Goal: Find specific fact: Find specific fact

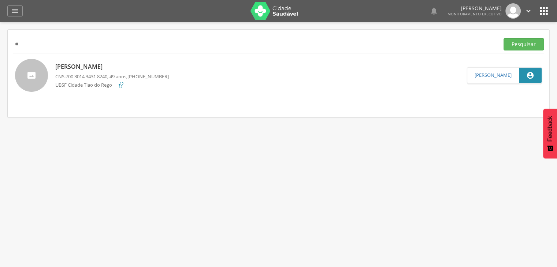
type input "*"
type input "**********"
click at [503, 38] on button "Pesquisar" at bounding box center [523, 44] width 40 height 12
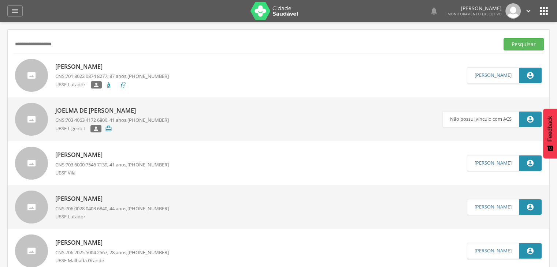
click at [111, 67] on p "[PERSON_NAME]" at bounding box center [111, 67] width 113 height 8
type input "**********"
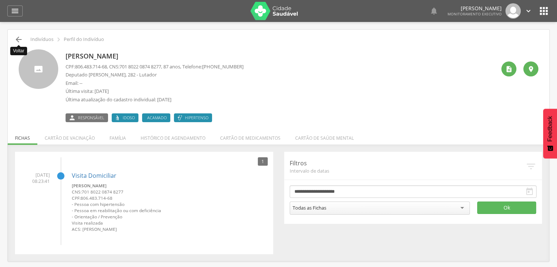
click at [18, 37] on icon "" at bounding box center [18, 39] width 9 height 9
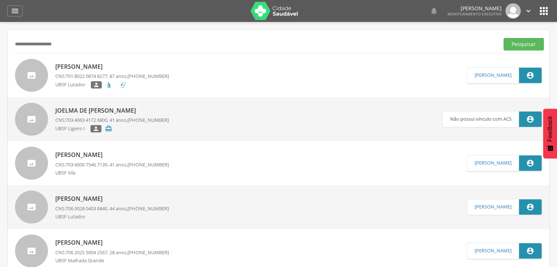
click at [121, 74] on p "CNS: 701 8022 0874 8277 , 87 anos, [PHONE_NUMBER]" at bounding box center [111, 76] width 113 height 7
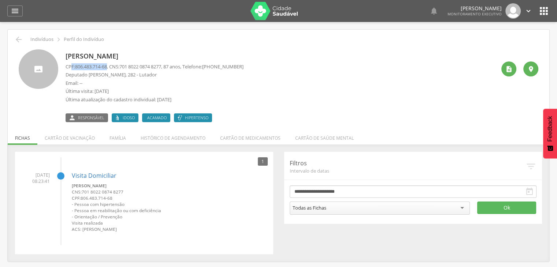
drag, startPoint x: 109, startPoint y: 66, endPoint x: 72, endPoint y: 67, distance: 37.0
click at [72, 67] on p "CPF: 806.483.714-68 , CNS: [PHONE_NUMBER] , 87 anos, Telefone: [PHONE_NUMBER]" at bounding box center [154, 66] width 178 height 7
click at [155, 67] on span "701 8022 0874 8277" at bounding box center [140, 66] width 42 height 7
drag, startPoint x: 168, startPoint y: 67, endPoint x: 124, endPoint y: 65, distance: 43.6
click at [124, 65] on span "701 8022 0874 8277" at bounding box center [140, 66] width 42 height 7
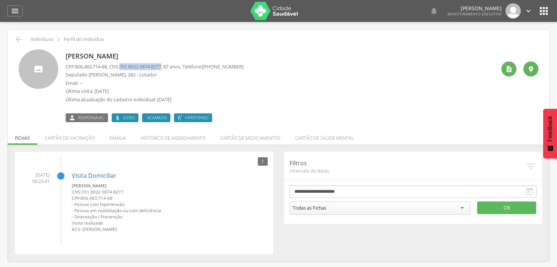
copy span "701 8022 0874 8277"
